Goal: Information Seeking & Learning: Learn about a topic

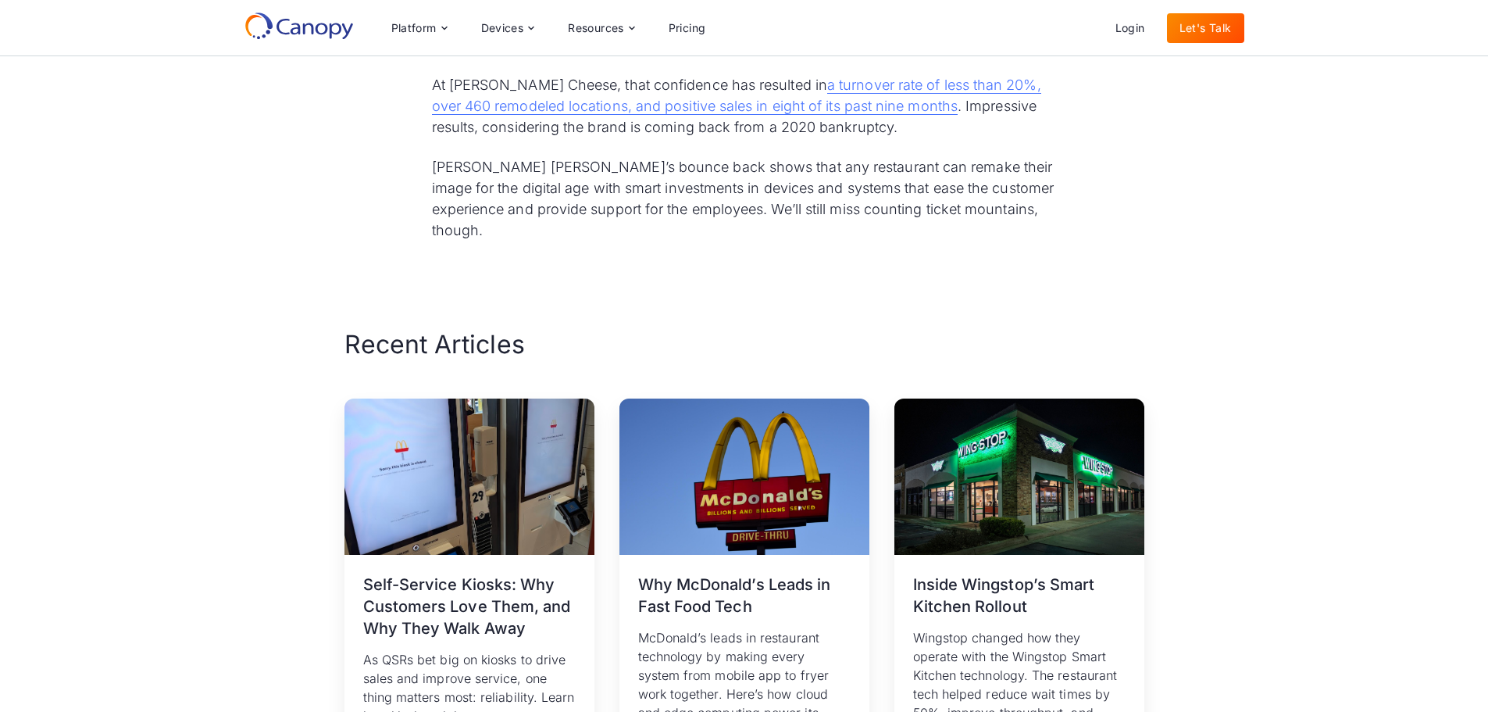
scroll to position [4165, 0]
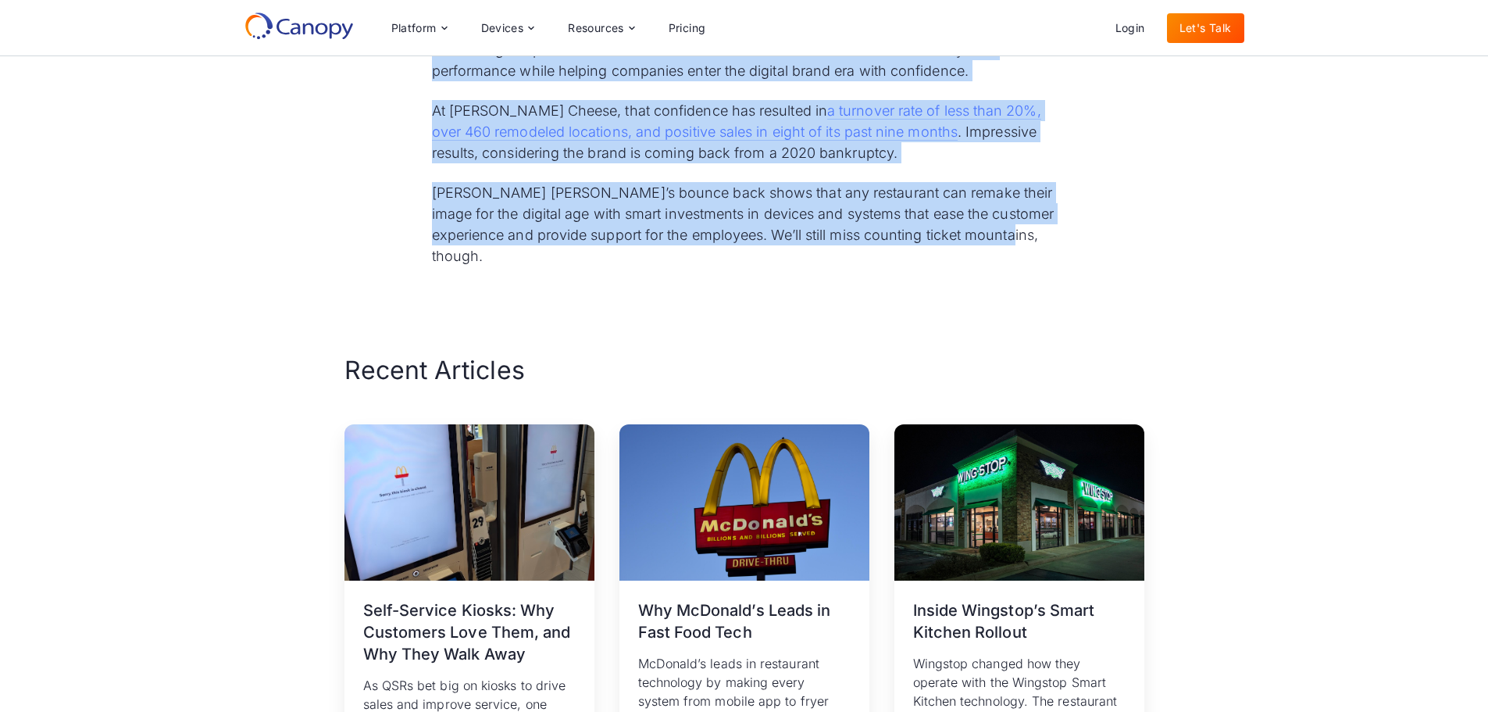
drag, startPoint x: 436, startPoint y: 285, endPoint x: 1033, endPoint y: 199, distance: 603.0
copy div "Lor Ipsum D. Sitame Consecte Adipi Elits Doei Temporinci Utlabore etd Magna A. …"
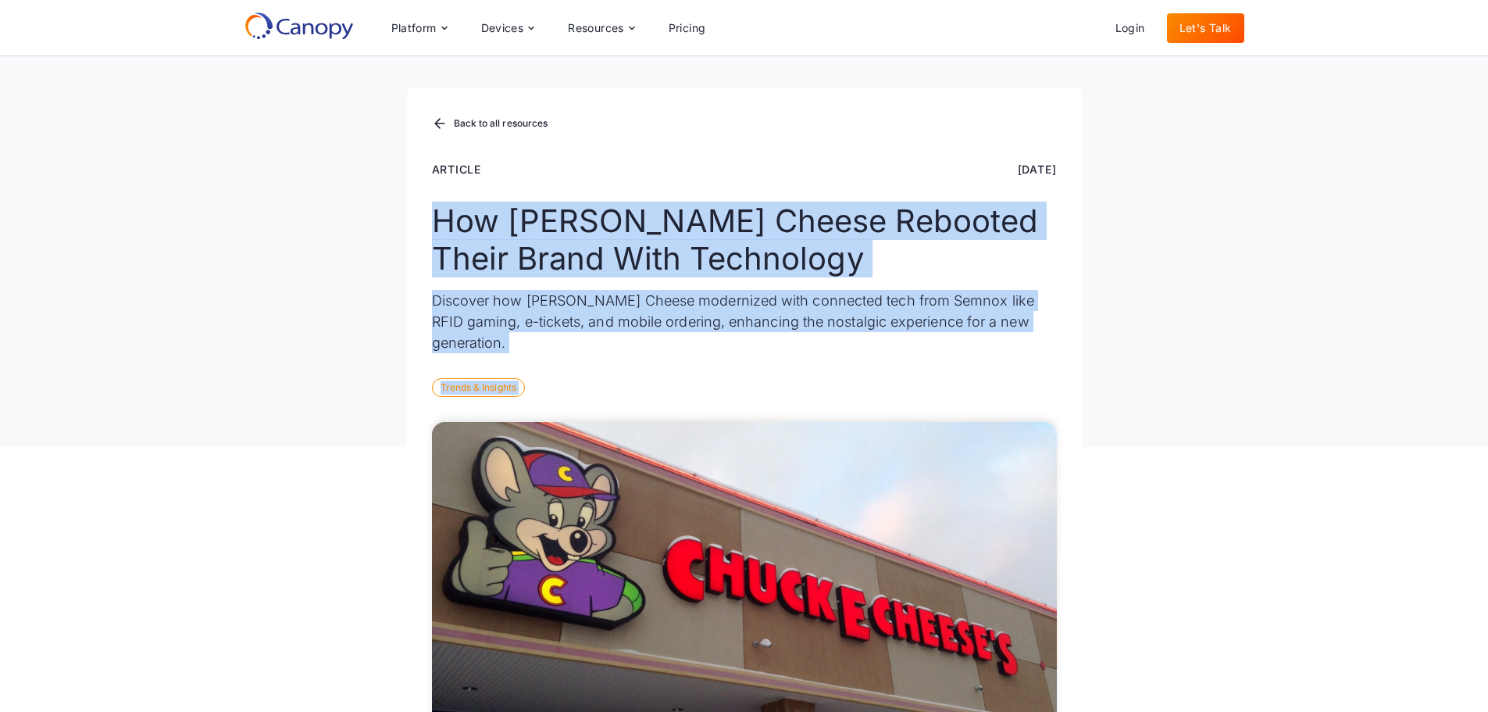
scroll to position [0, 0]
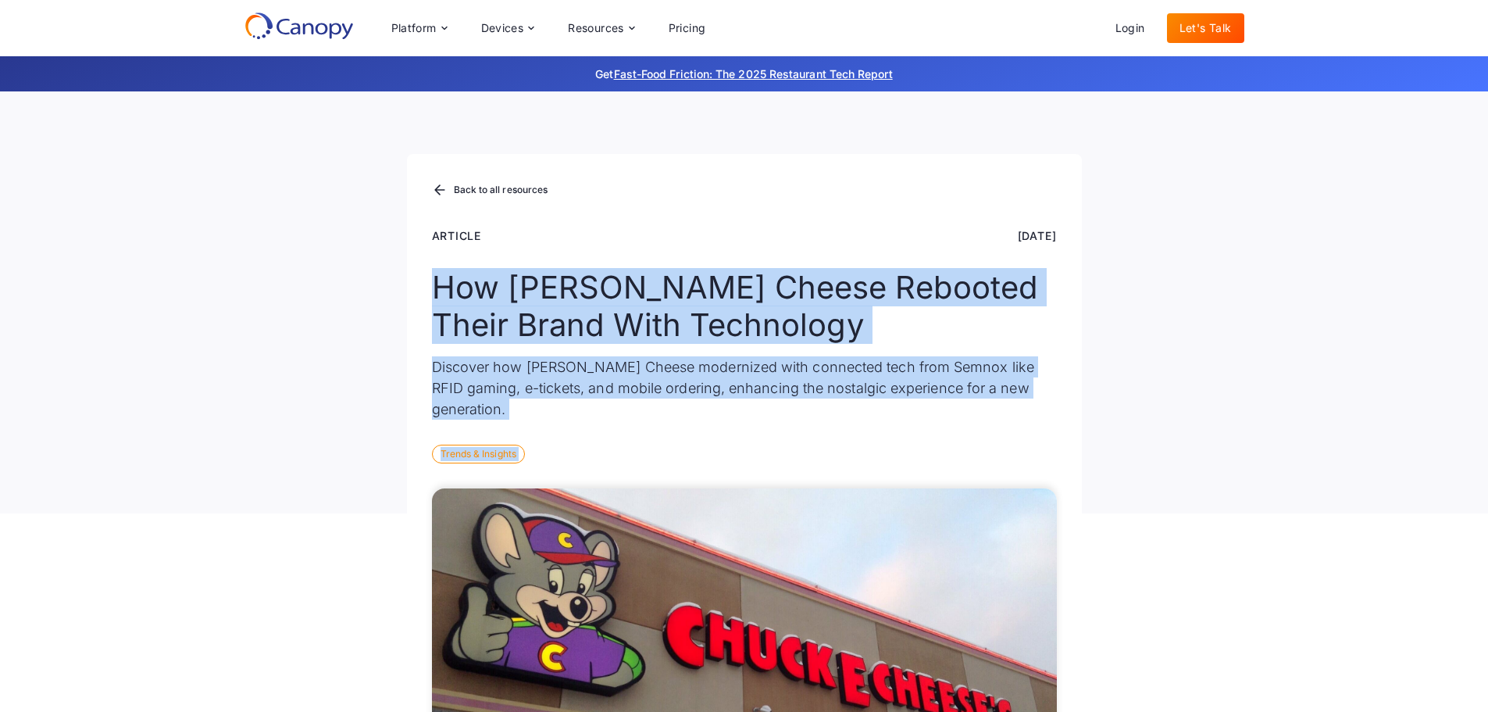
click at [616, 266] on div "Back to all resources Article [DATE] How [PERSON_NAME] Cheese Rebooted Their Br…" at bounding box center [744, 333] width 675 height 359
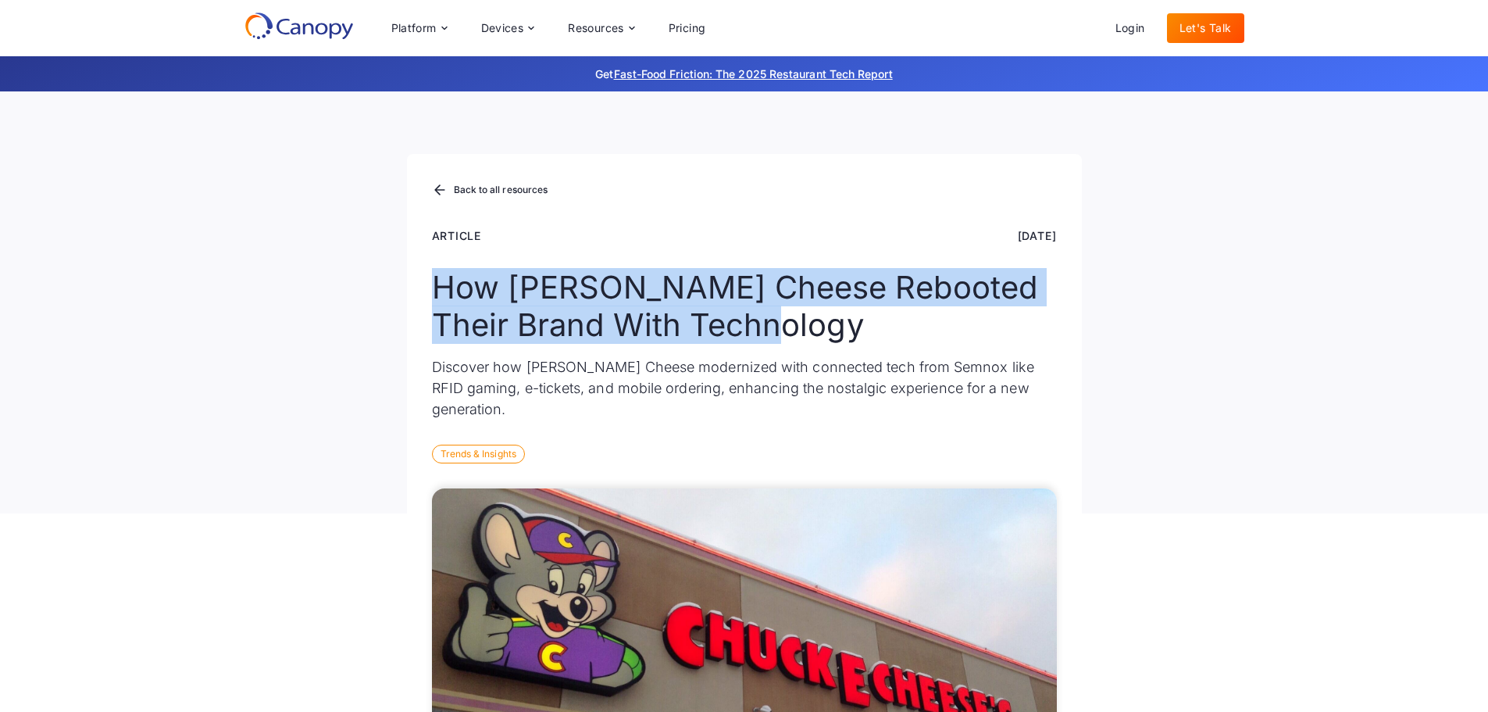
drag, startPoint x: 437, startPoint y: 282, endPoint x: 770, endPoint y: 324, distance: 335.4
click at [770, 324] on h1 "How [PERSON_NAME] Cheese Rebooted Their Brand With Technology" at bounding box center [744, 306] width 625 height 75
copy h1 "How [PERSON_NAME] Cheese Rebooted Their Brand With Technology"
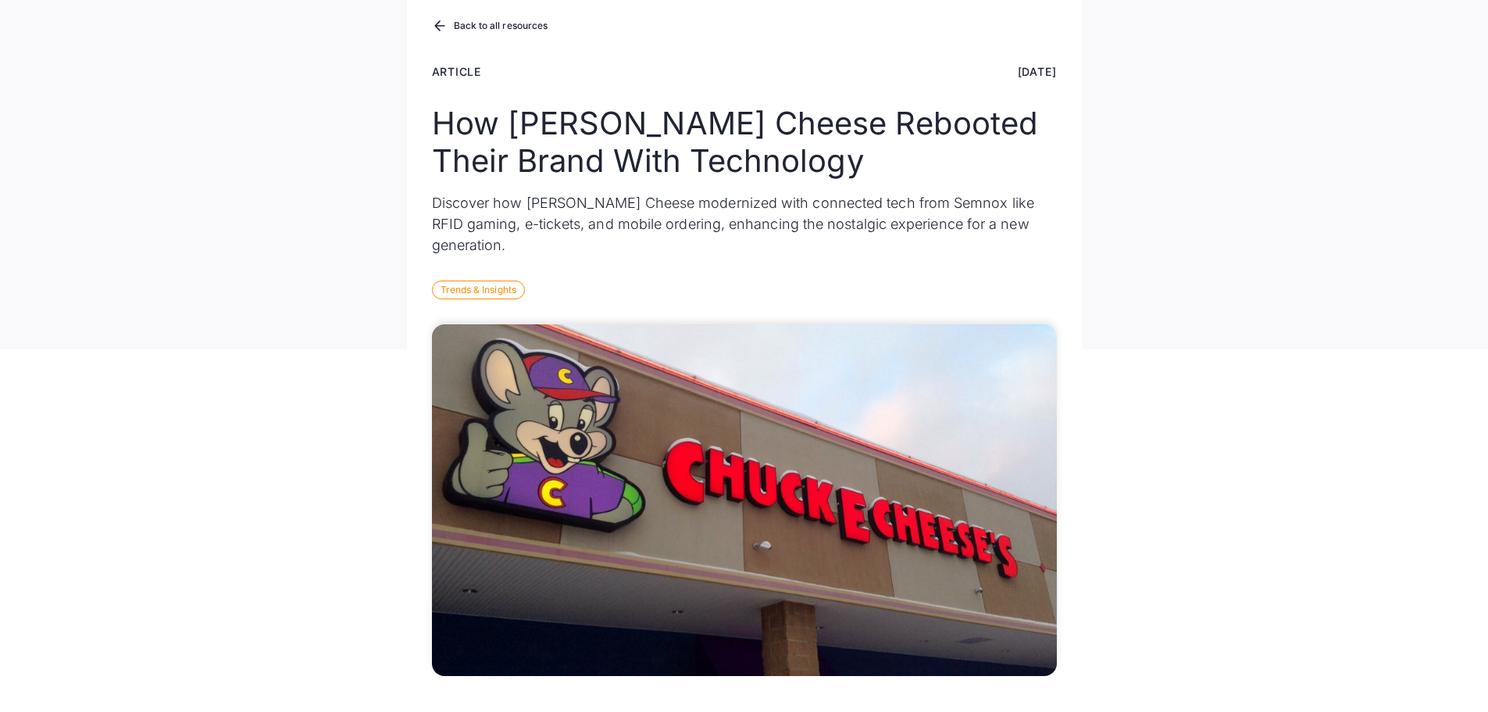
scroll to position [78, 0]
